Goal: Information Seeking & Learning: Learn about a topic

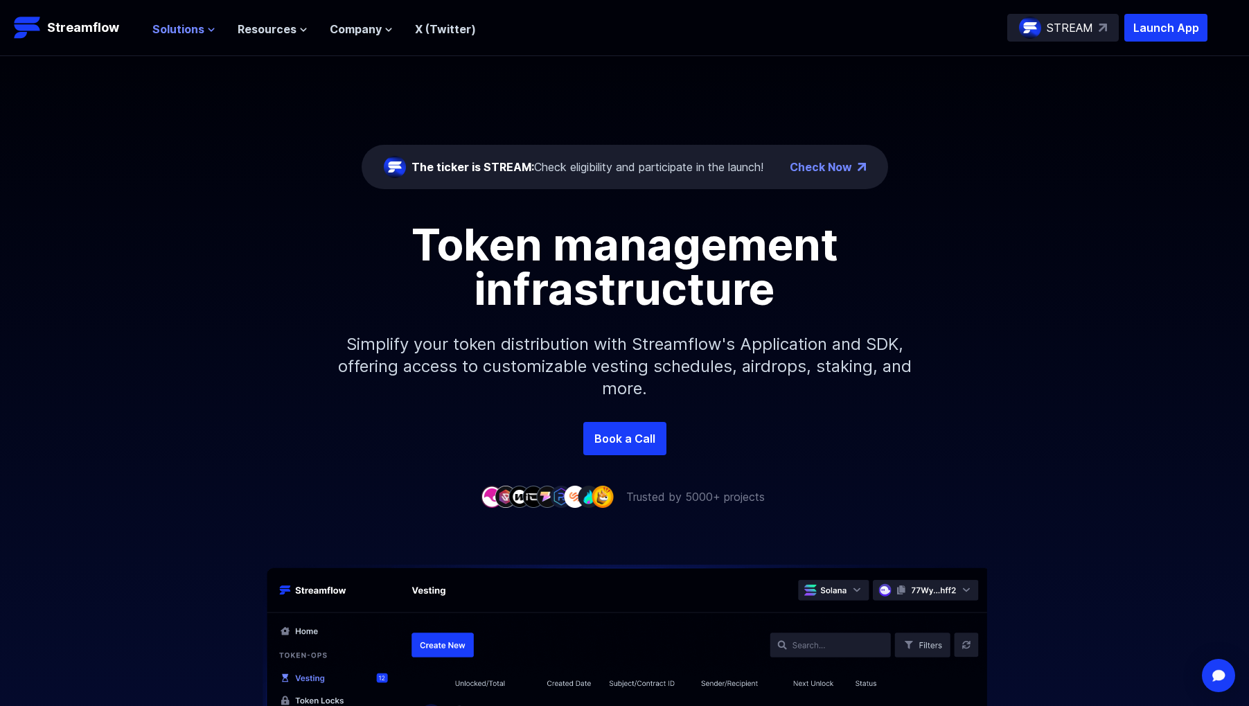
click at [207, 29] on icon at bounding box center [211, 30] width 8 height 8
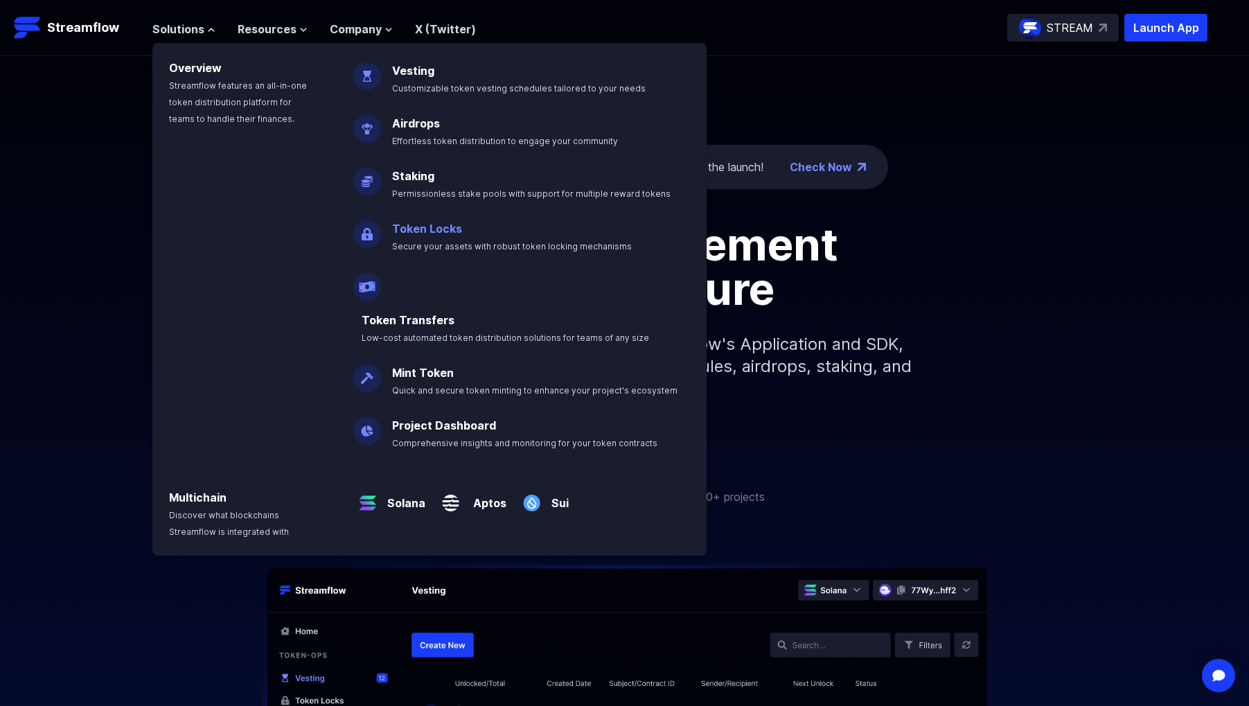
click at [436, 233] on link "Token Locks" at bounding box center [427, 229] width 70 height 14
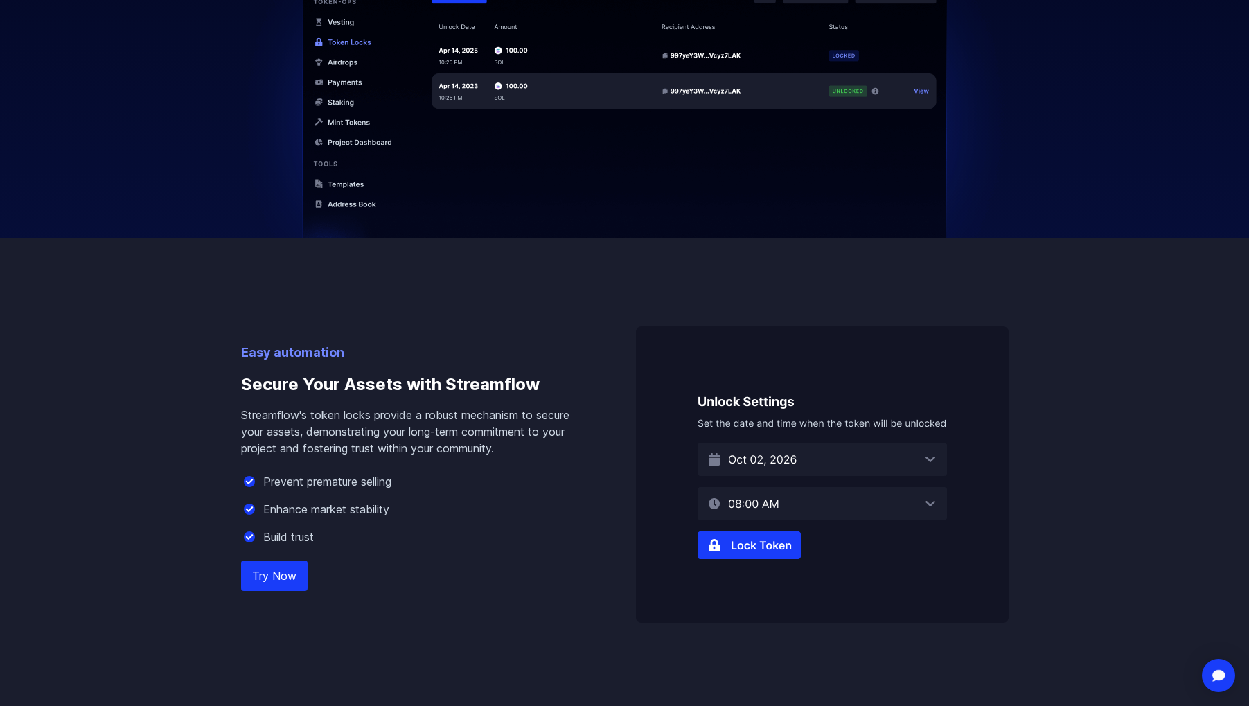
scroll to position [693, 0]
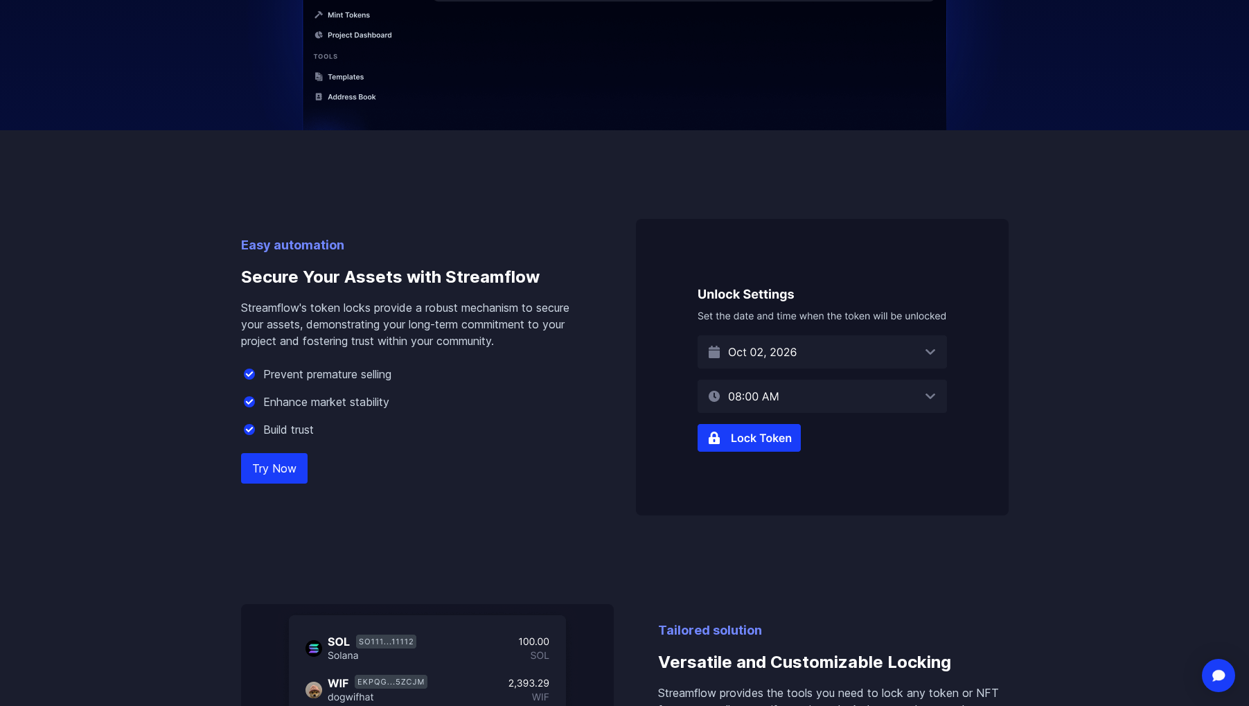
click at [806, 351] on img at bounding box center [822, 367] width 373 height 297
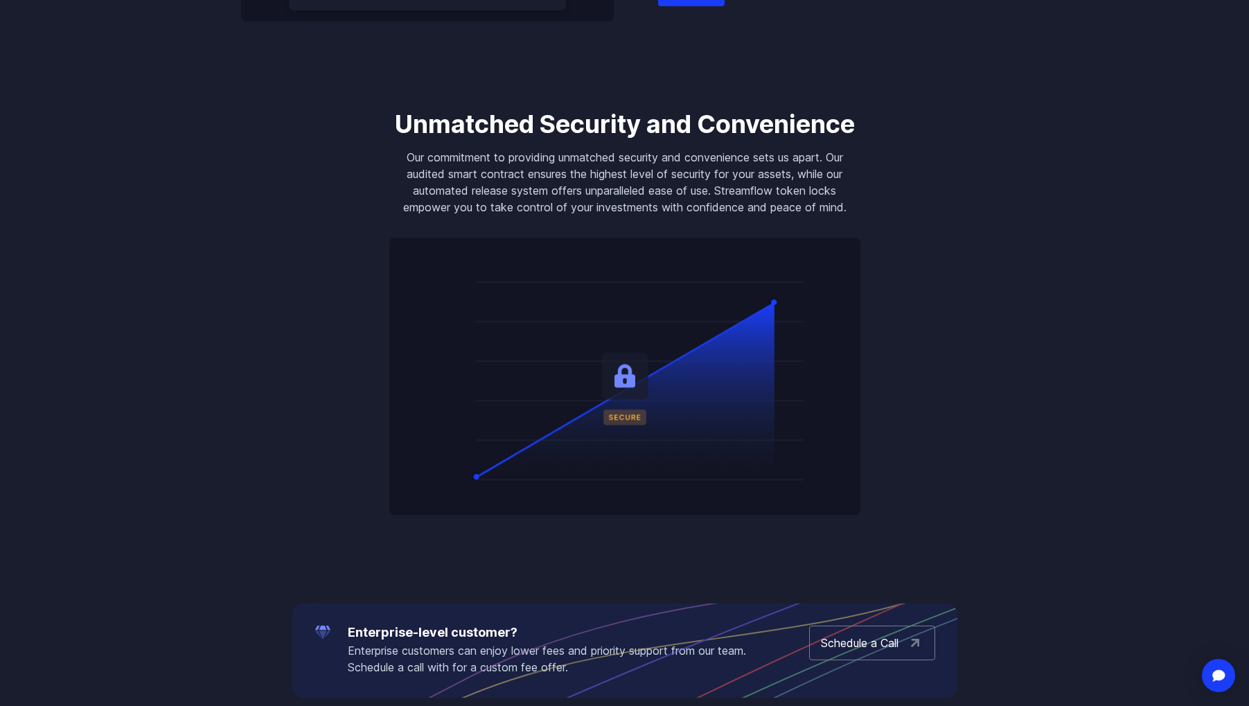
scroll to position [970, 0]
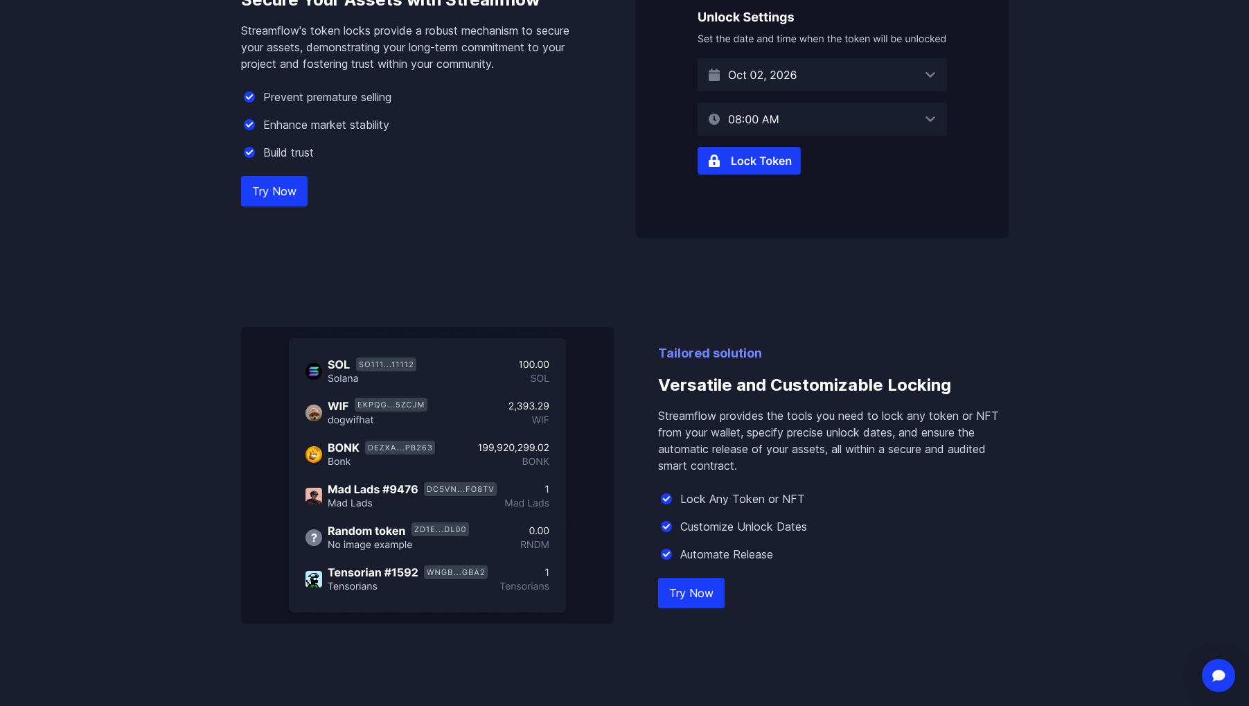
click at [249, 190] on link "Try Now" at bounding box center [274, 191] width 67 height 30
